Goal: Task Accomplishment & Management: Use online tool/utility

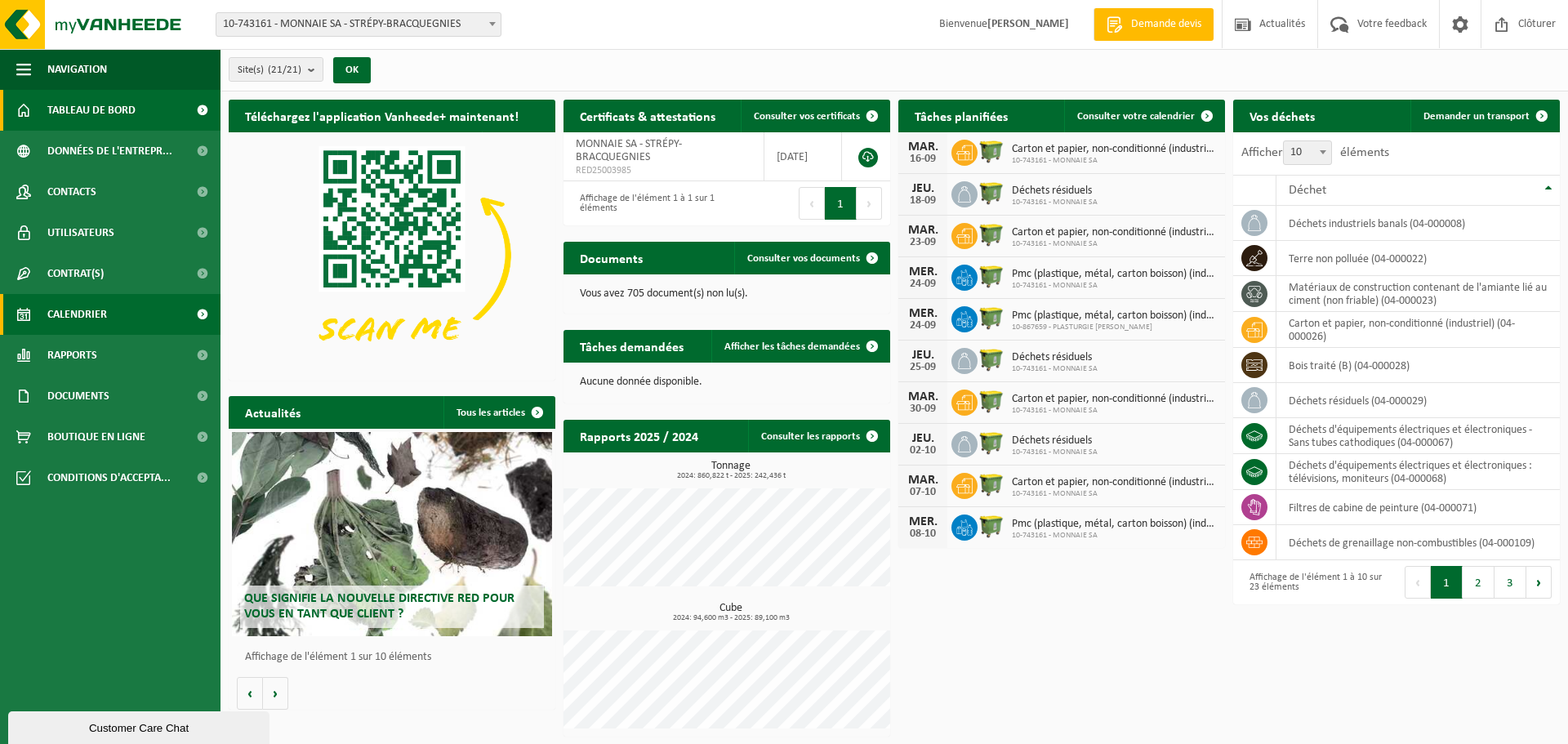
click at [88, 316] on span "Calendrier" at bounding box center [77, 314] width 60 height 41
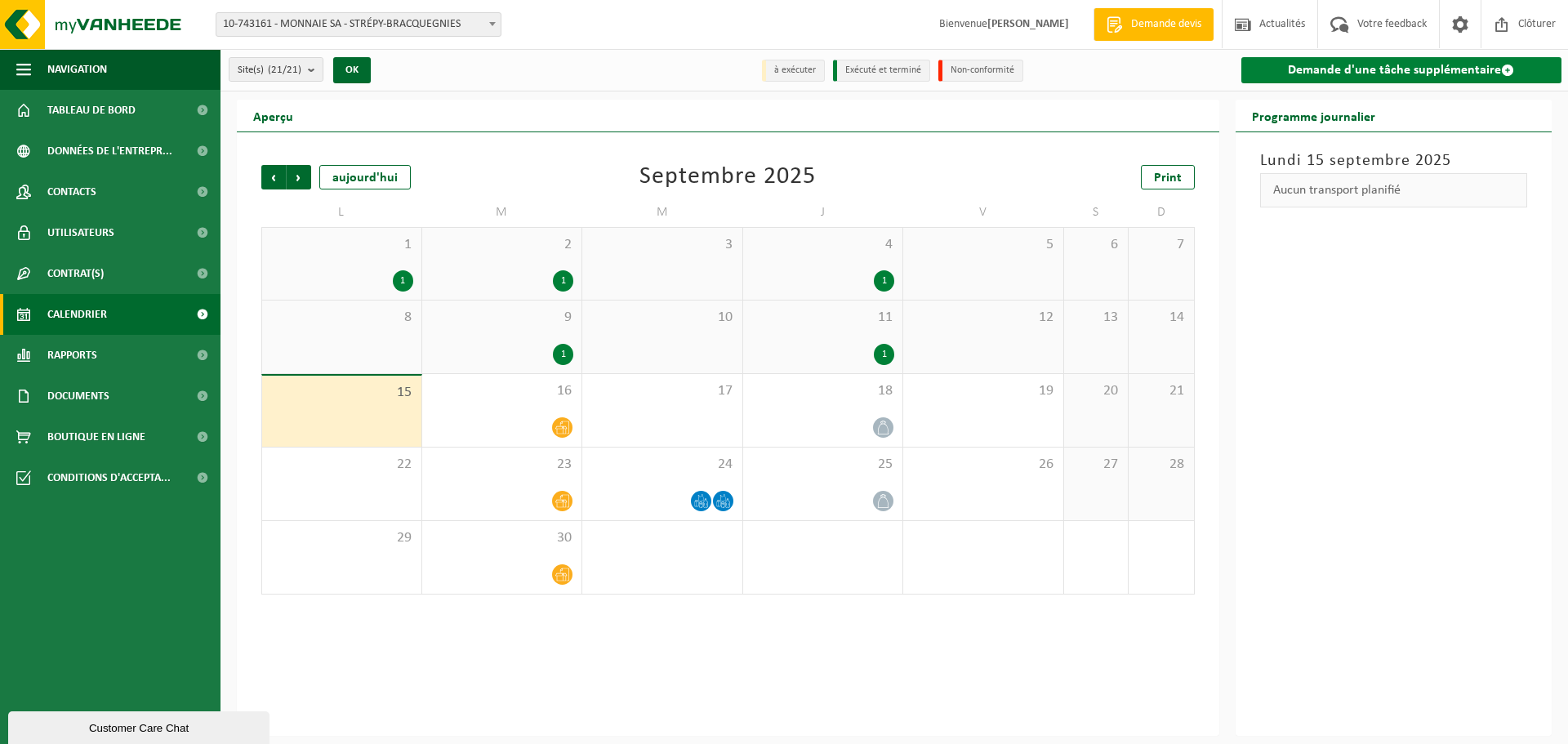
click at [1421, 64] on link "Demande d'une tâche supplémentaire" at bounding box center [1402, 71] width 321 height 26
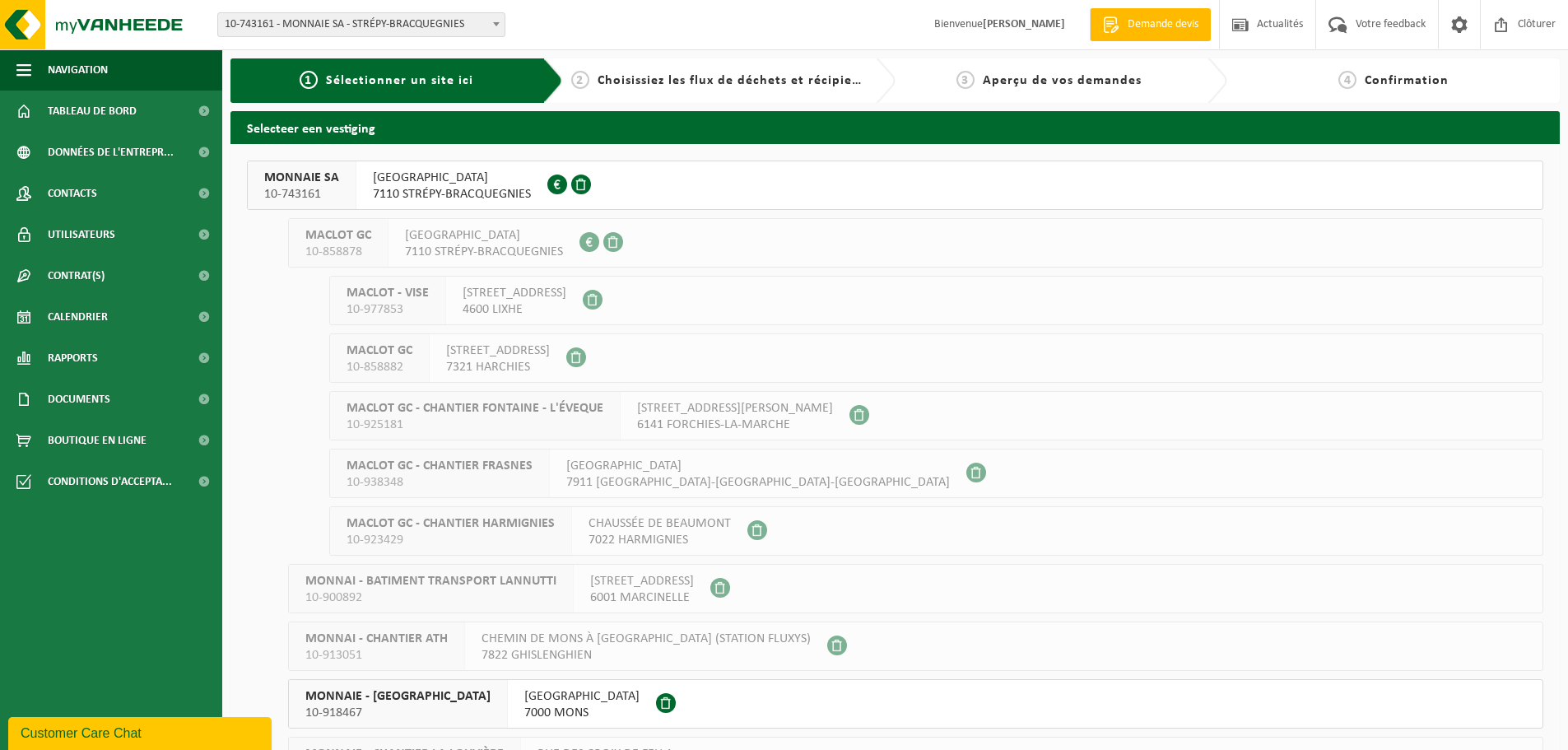
click at [438, 182] on span "QUAI DU PONT CANAL 3" at bounding box center [451, 178] width 158 height 17
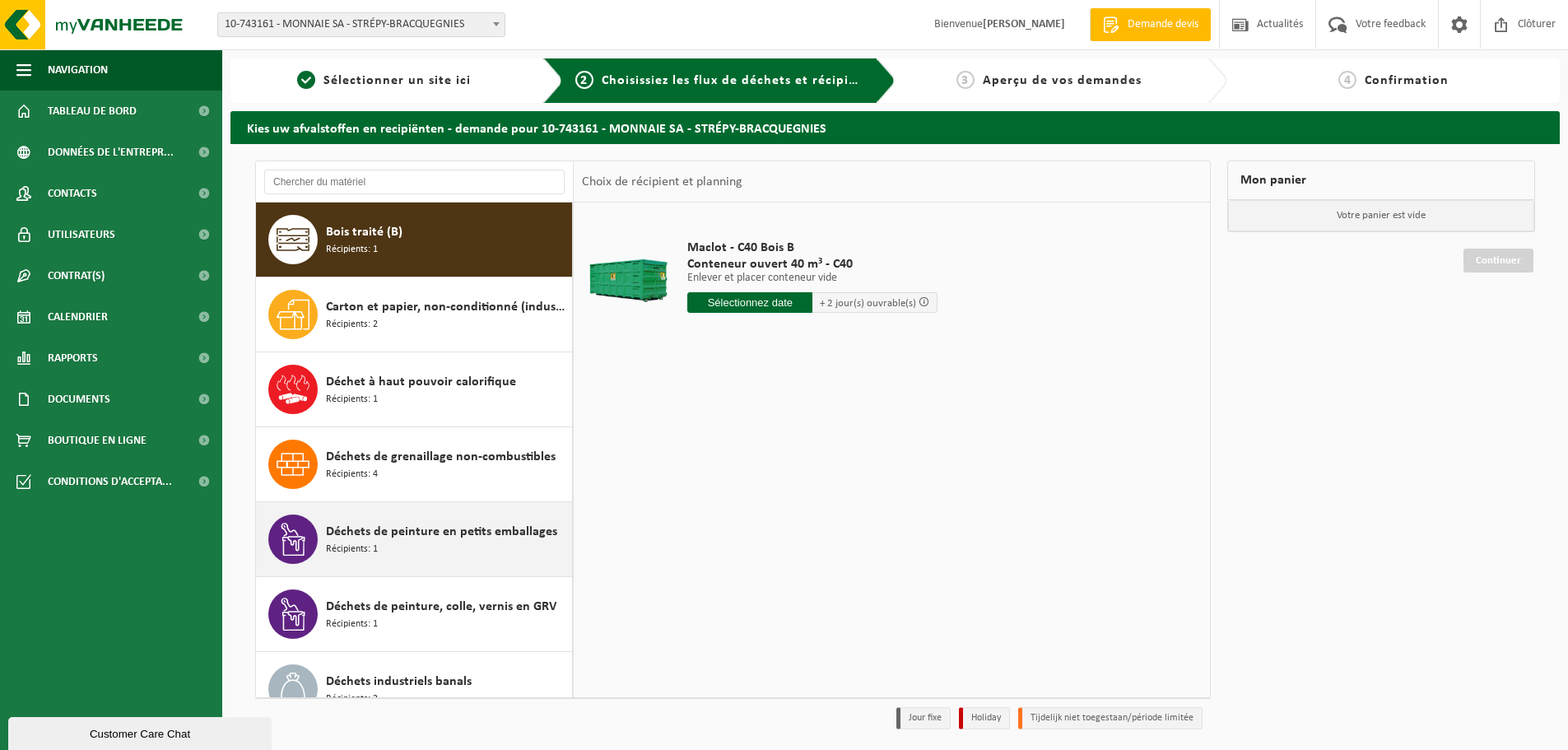
click at [392, 539] on span "Déchets de peinture en petits emballages" at bounding box center [441, 532] width 231 height 20
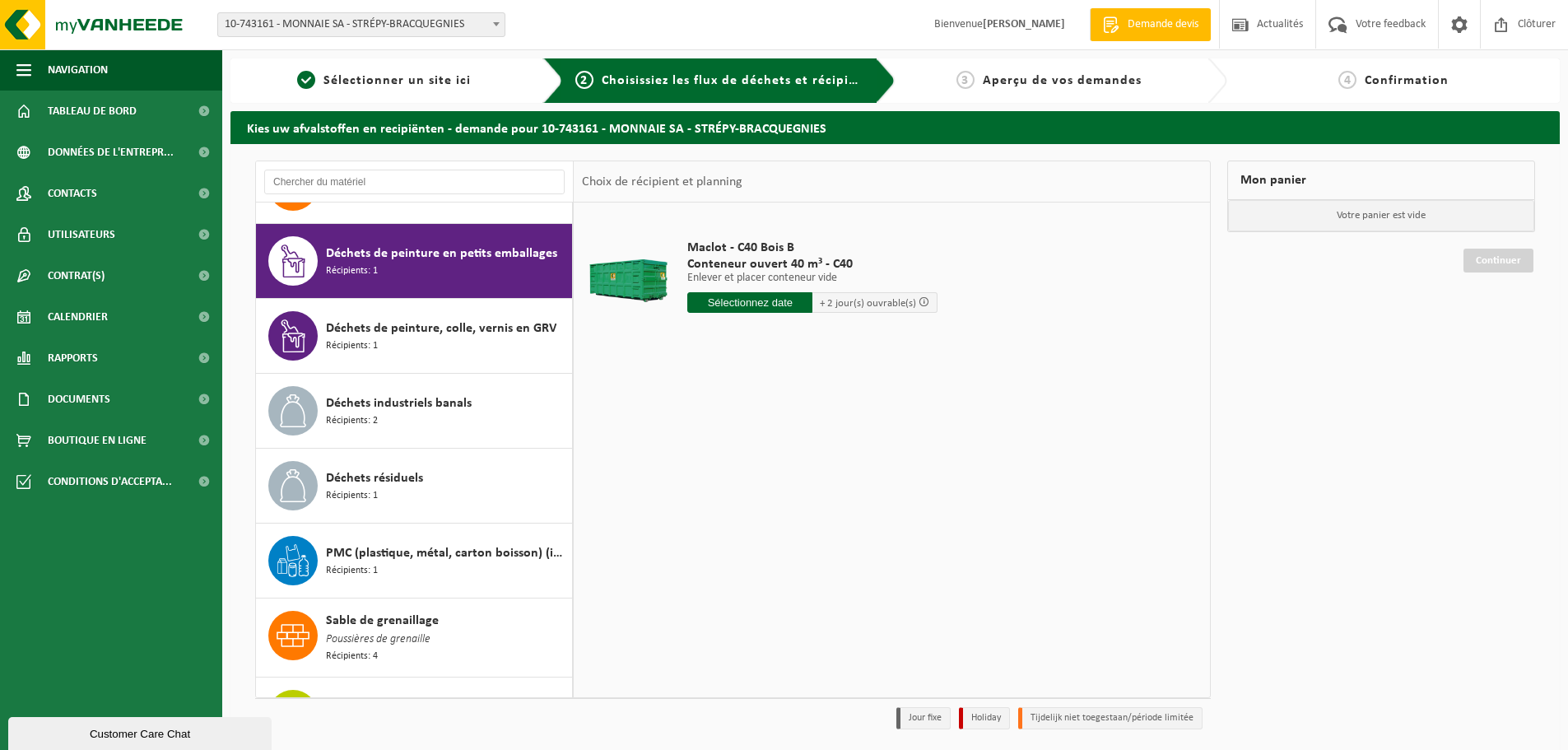
scroll to position [299, 0]
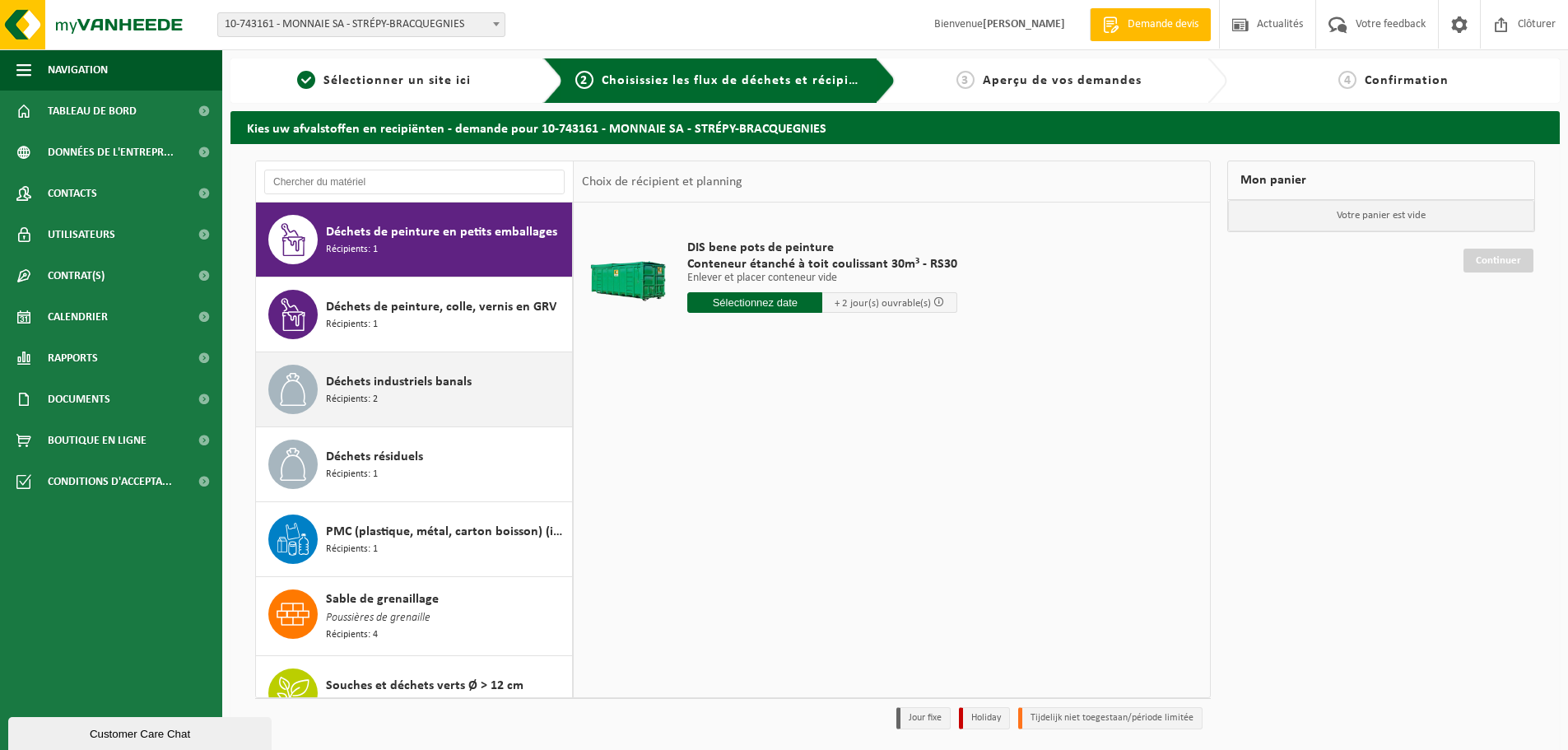
click at [400, 389] on span "Déchets industriels banals" at bounding box center [398, 382] width 145 height 20
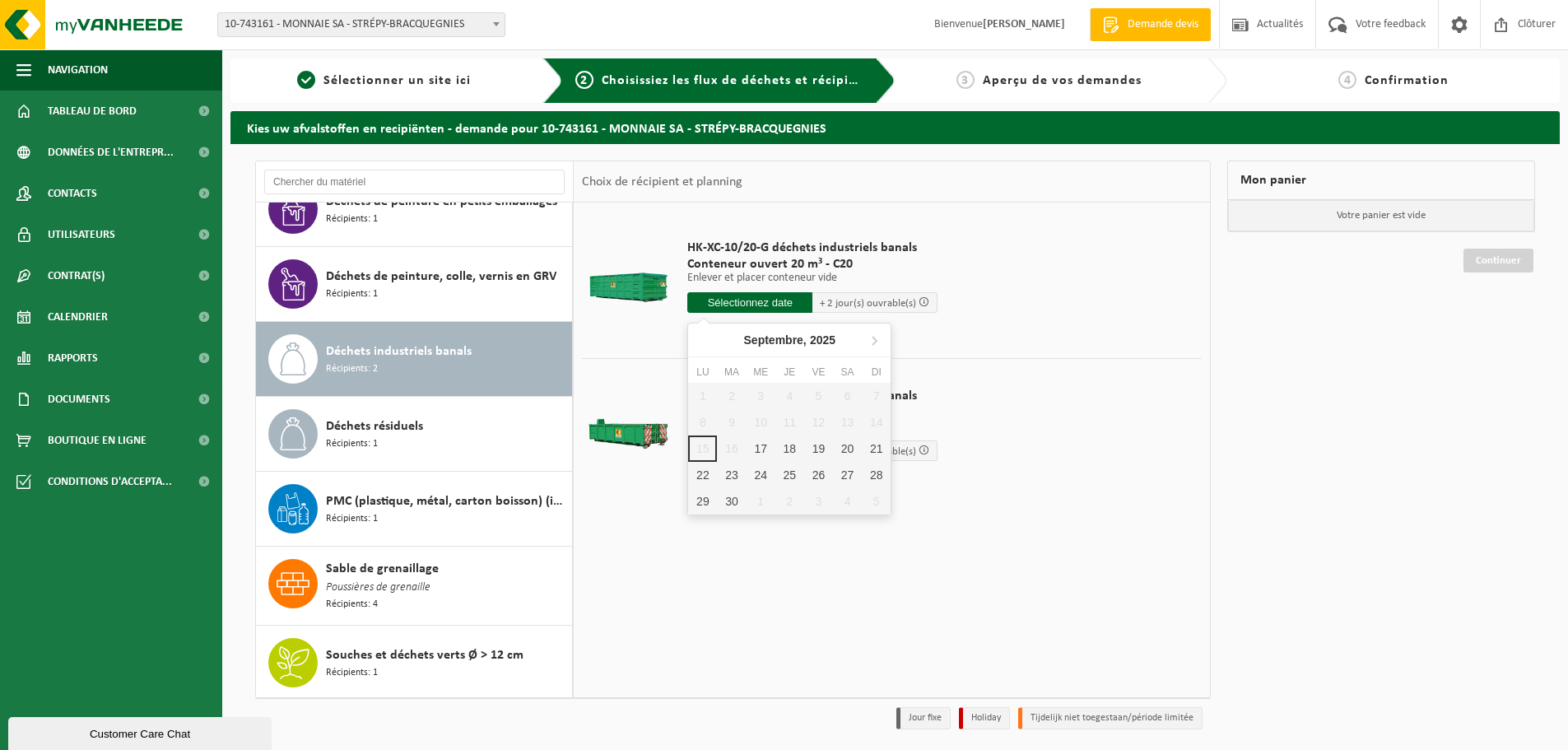
click at [748, 299] on input "text" at bounding box center [749, 303] width 125 height 21
click at [762, 450] on div "17" at bounding box center [760, 449] width 29 height 26
type input "à partir de 2025-09-17"
type input "2025-09-17"
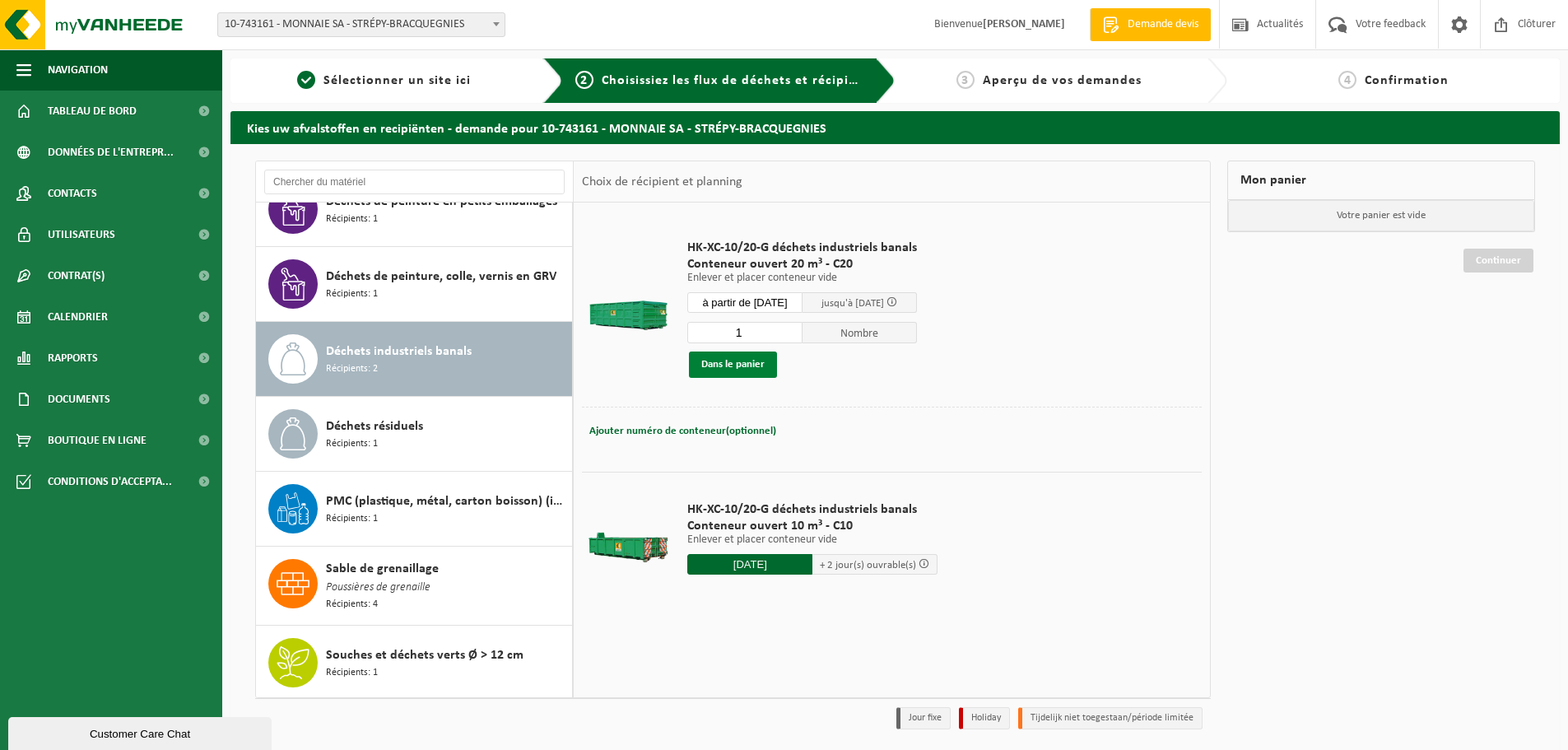
click at [751, 361] on button "Dans le panier" at bounding box center [732, 365] width 88 height 26
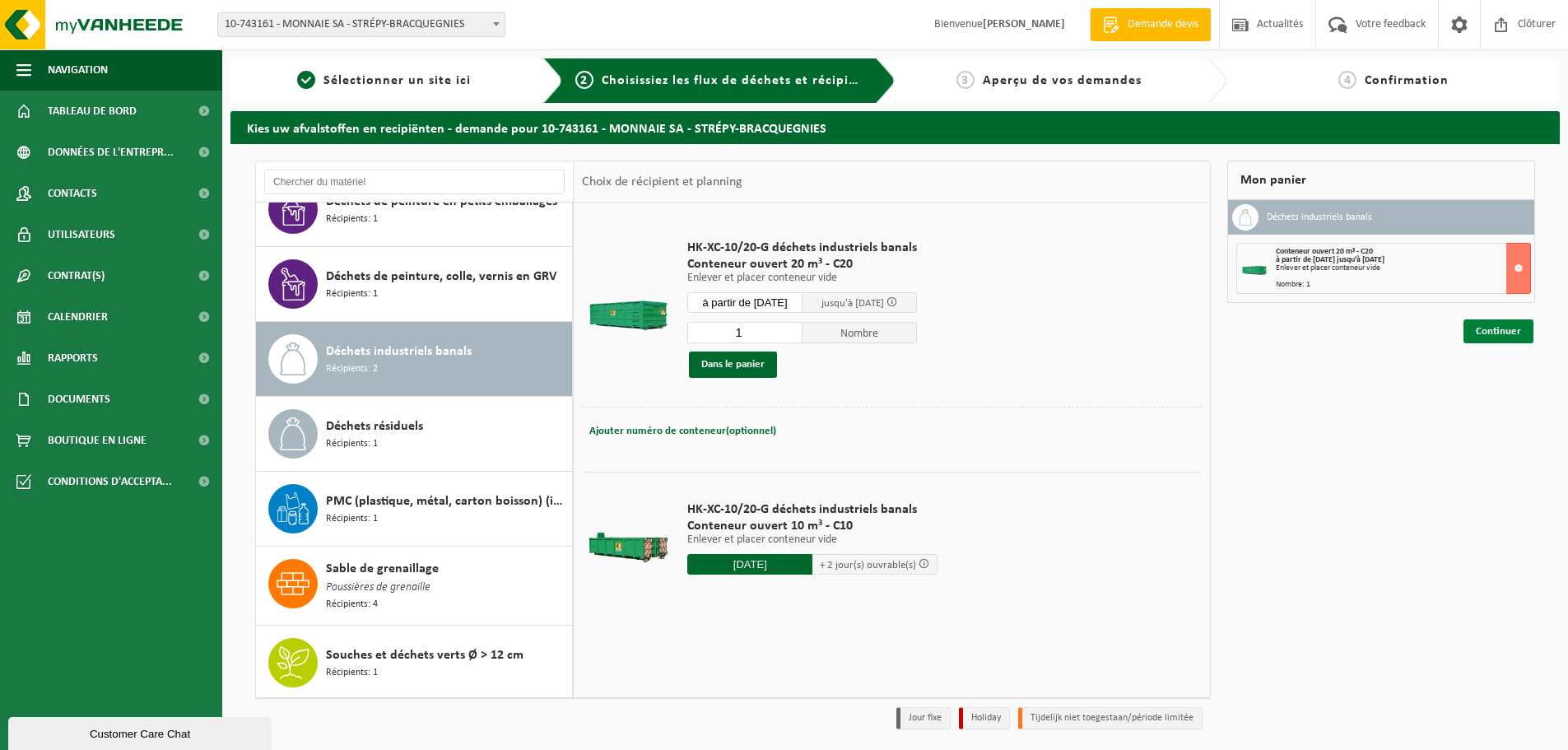
click at [1496, 327] on link "Continuer" at bounding box center [1499, 331] width 70 height 24
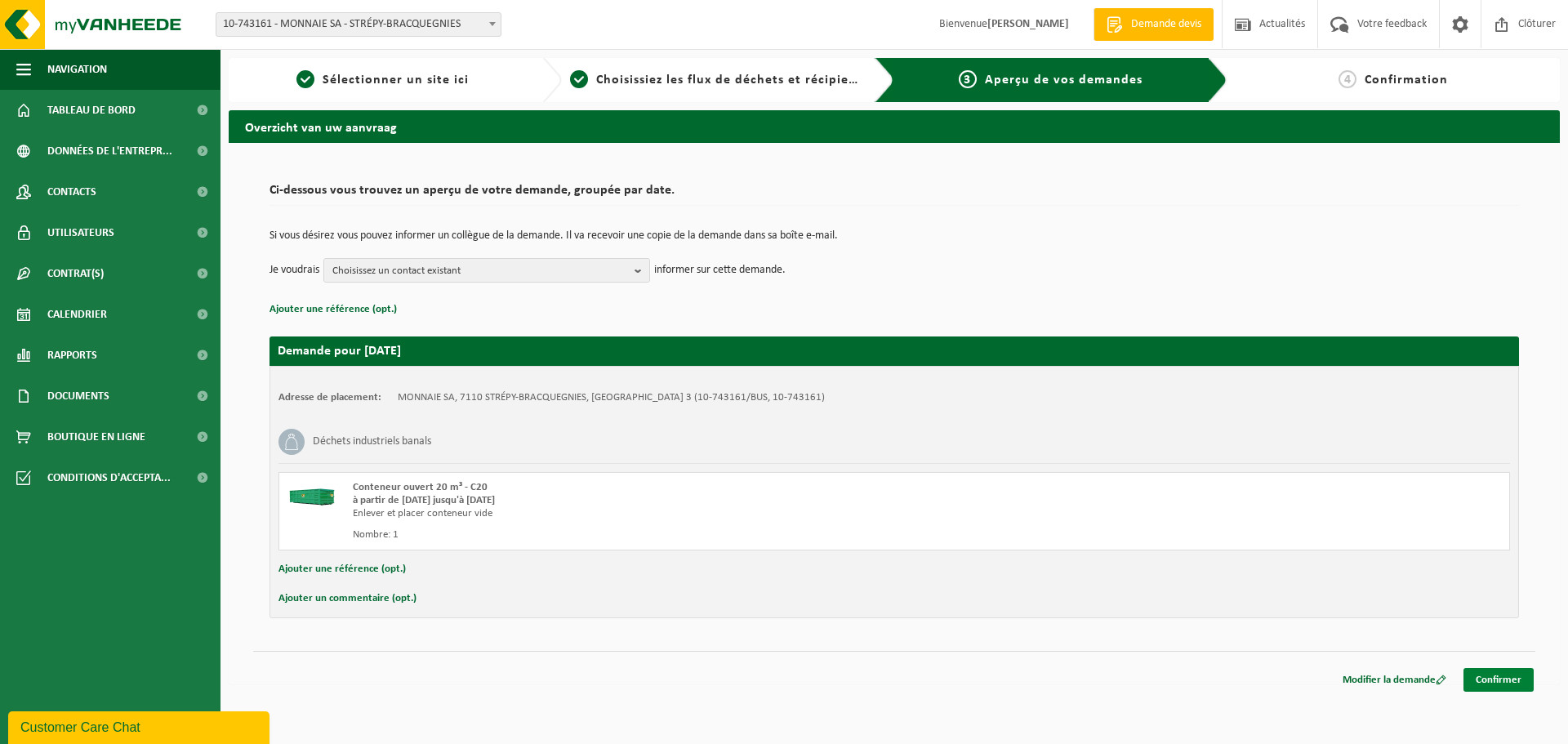
click at [1495, 682] on link "Confirmer" at bounding box center [1498, 680] width 71 height 24
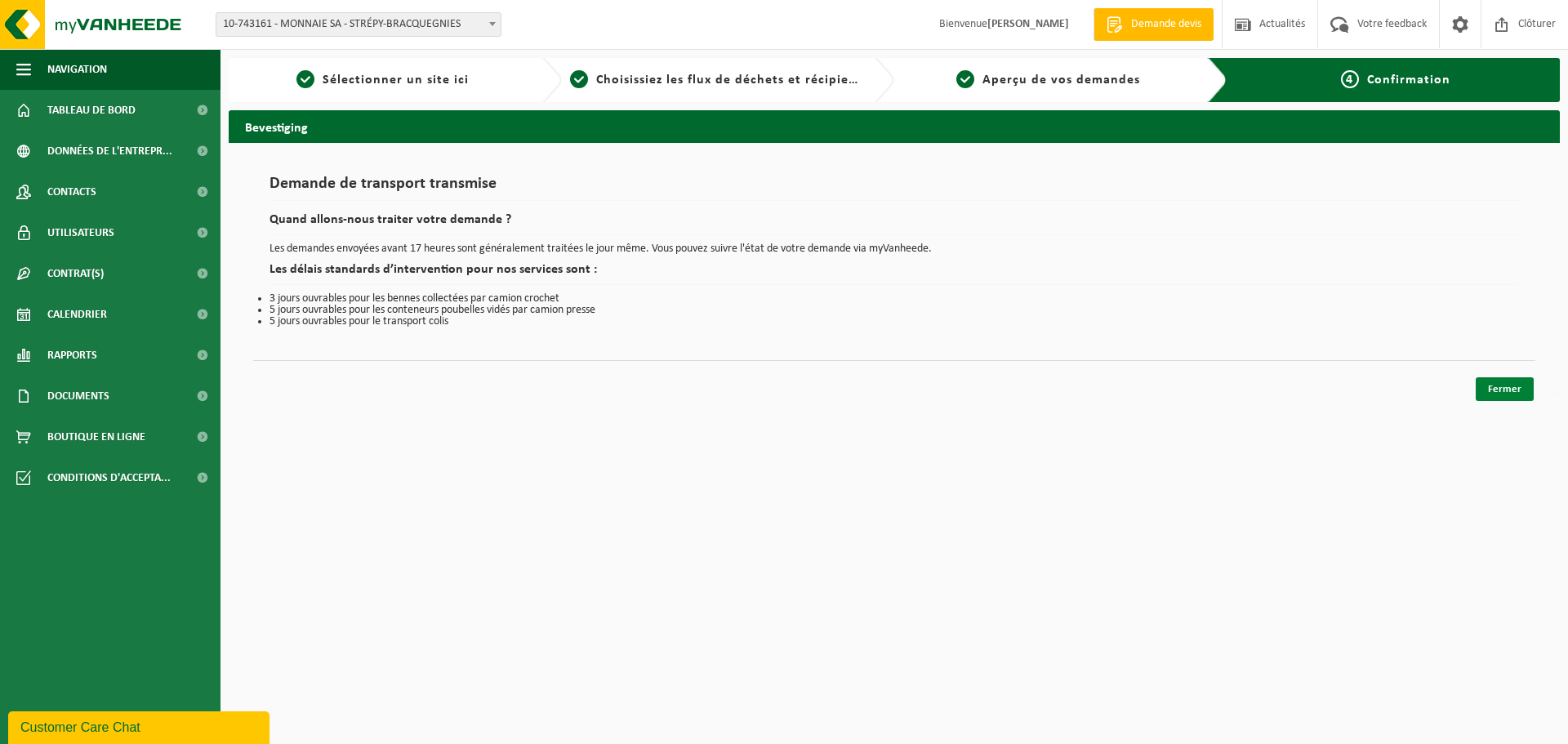
click at [1516, 386] on link "Fermer" at bounding box center [1504, 389] width 58 height 24
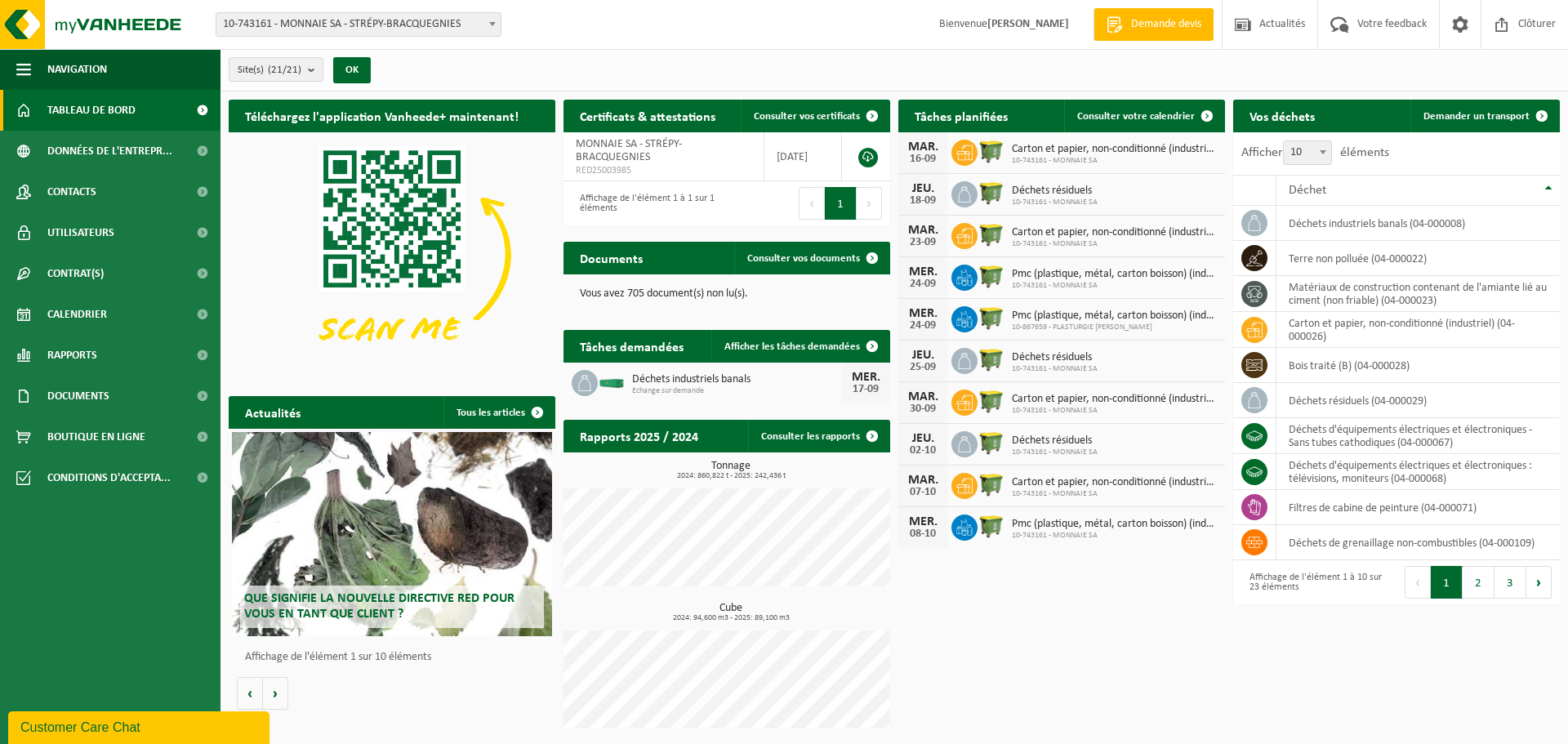
click at [76, 111] on span "Tableau de bord" at bounding box center [92, 111] width 89 height 41
